Goal: Task Accomplishment & Management: Manage account settings

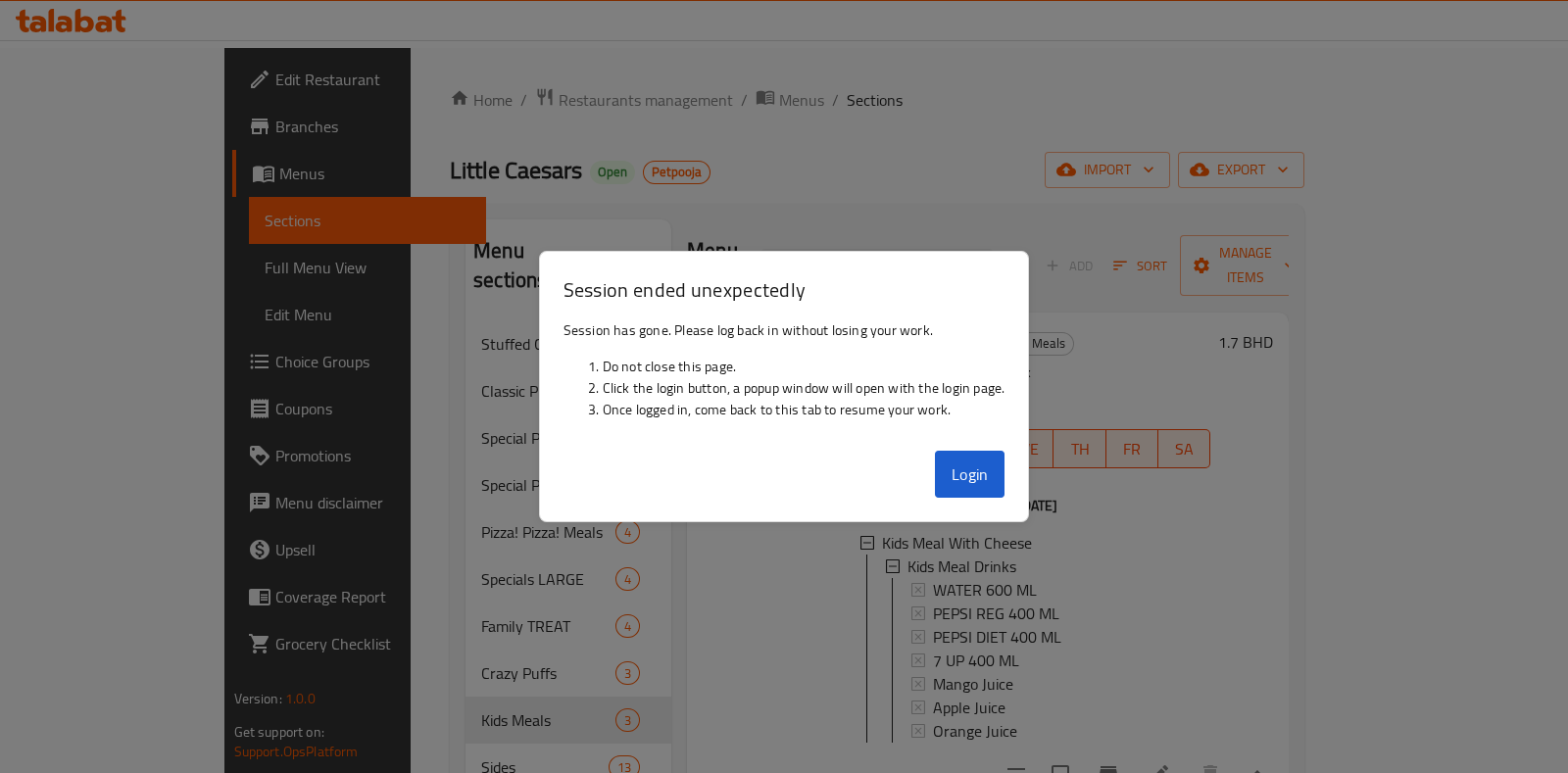
click at [44, 26] on div at bounding box center [784, 386] width 1568 height 773
click at [967, 486] on button "Login" at bounding box center [969, 474] width 71 height 47
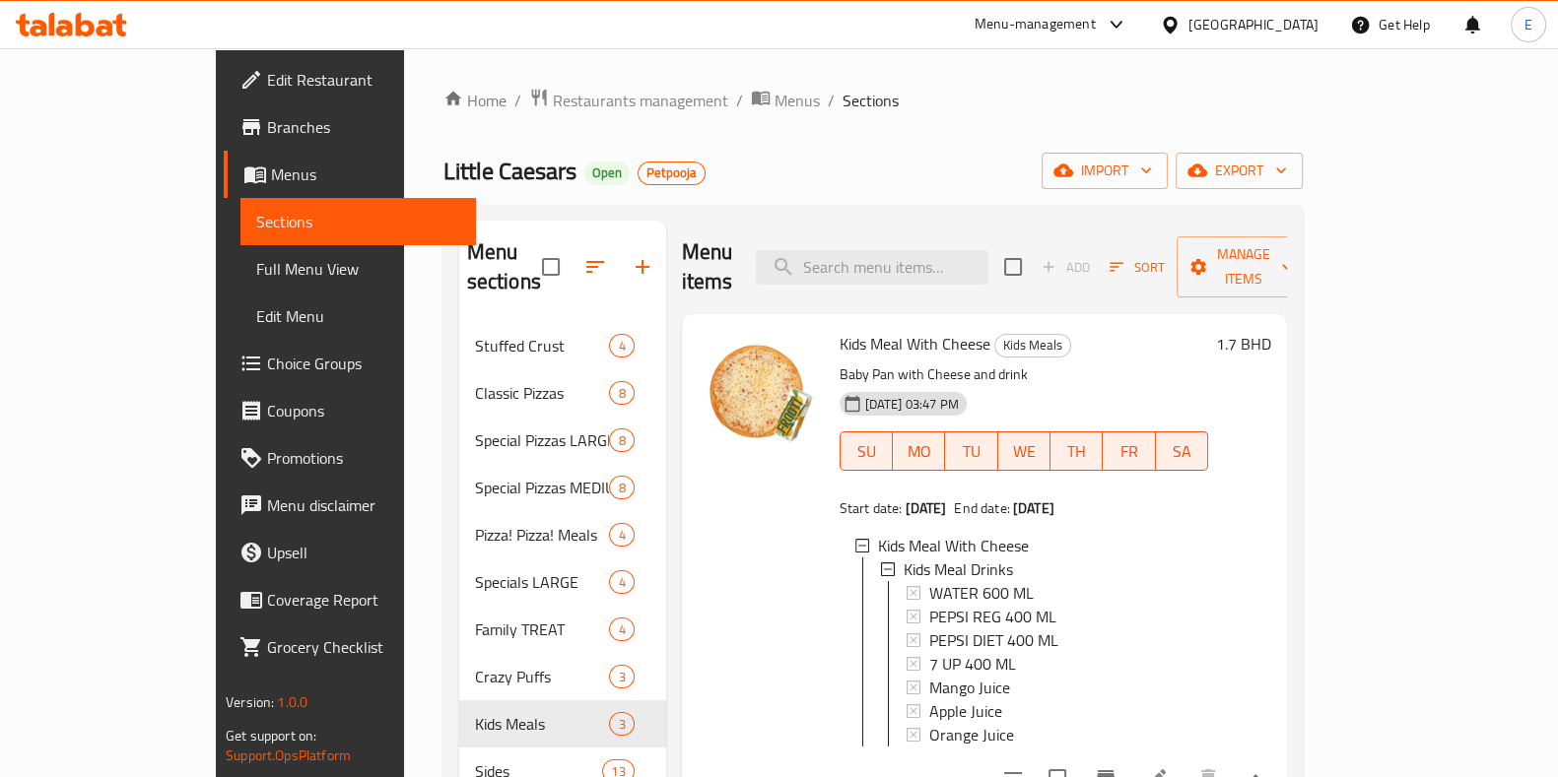
click at [443, 150] on span "Little Caesars" at bounding box center [509, 171] width 133 height 44
click at [109, 42] on div at bounding box center [71, 24] width 143 height 39
click at [98, 26] on icon at bounding box center [71, 25] width 111 height 24
